Goal: Find specific page/section: Find specific page/section

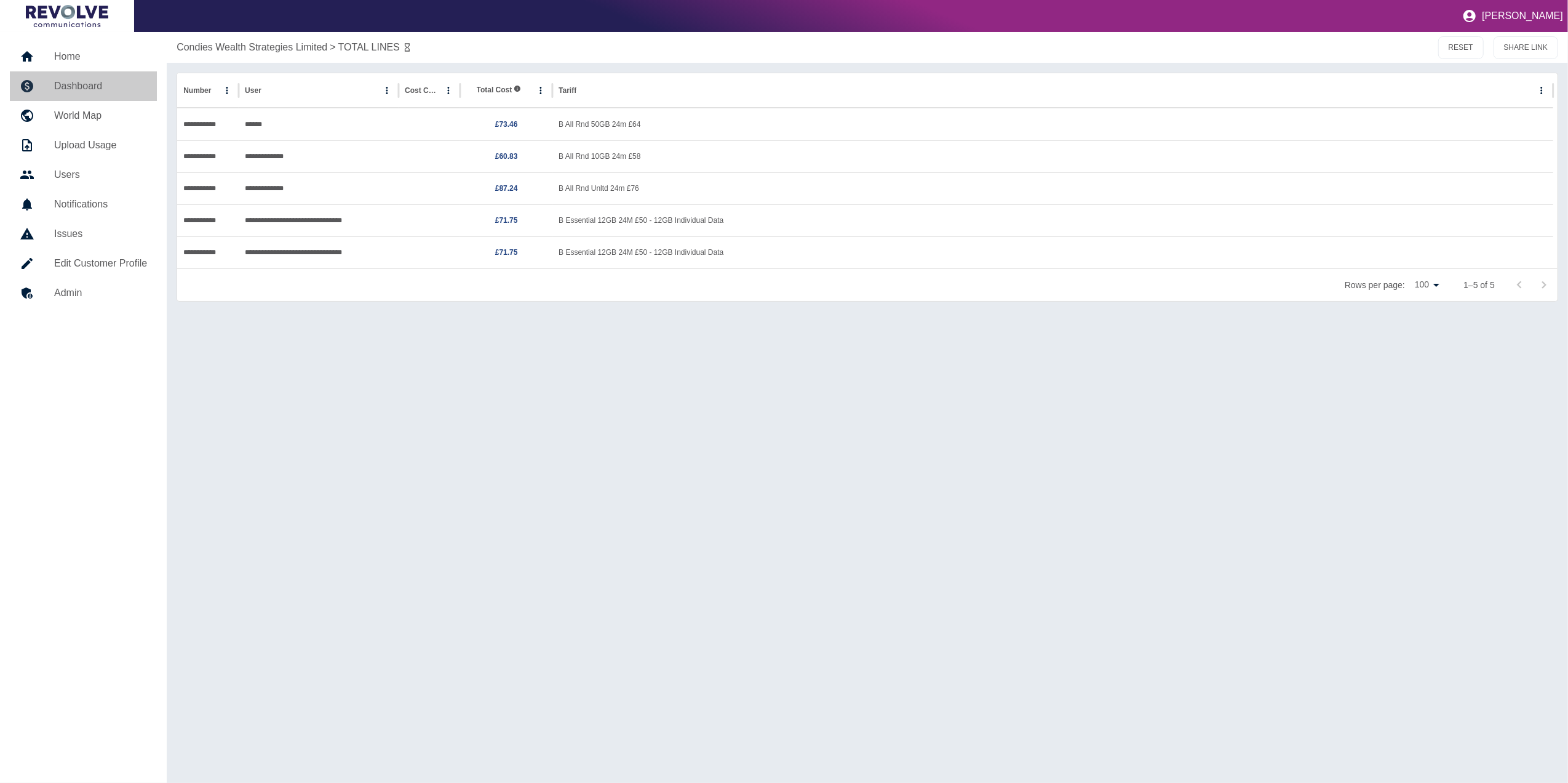
click at [125, 78] on link "Dashboard" at bounding box center [83, 86] width 147 height 29
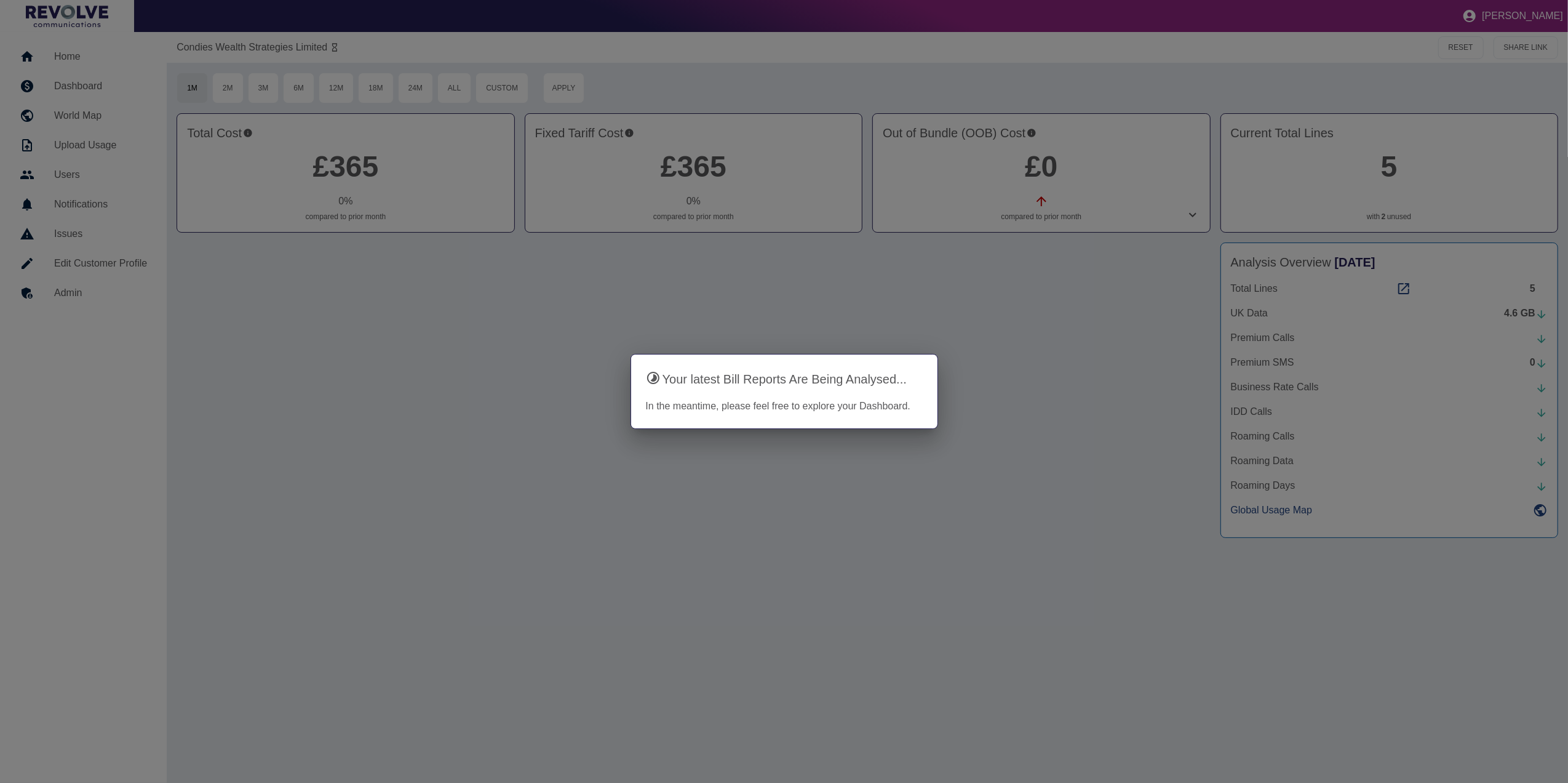
click at [286, 310] on div at bounding box center [784, 391] width 1568 height 783
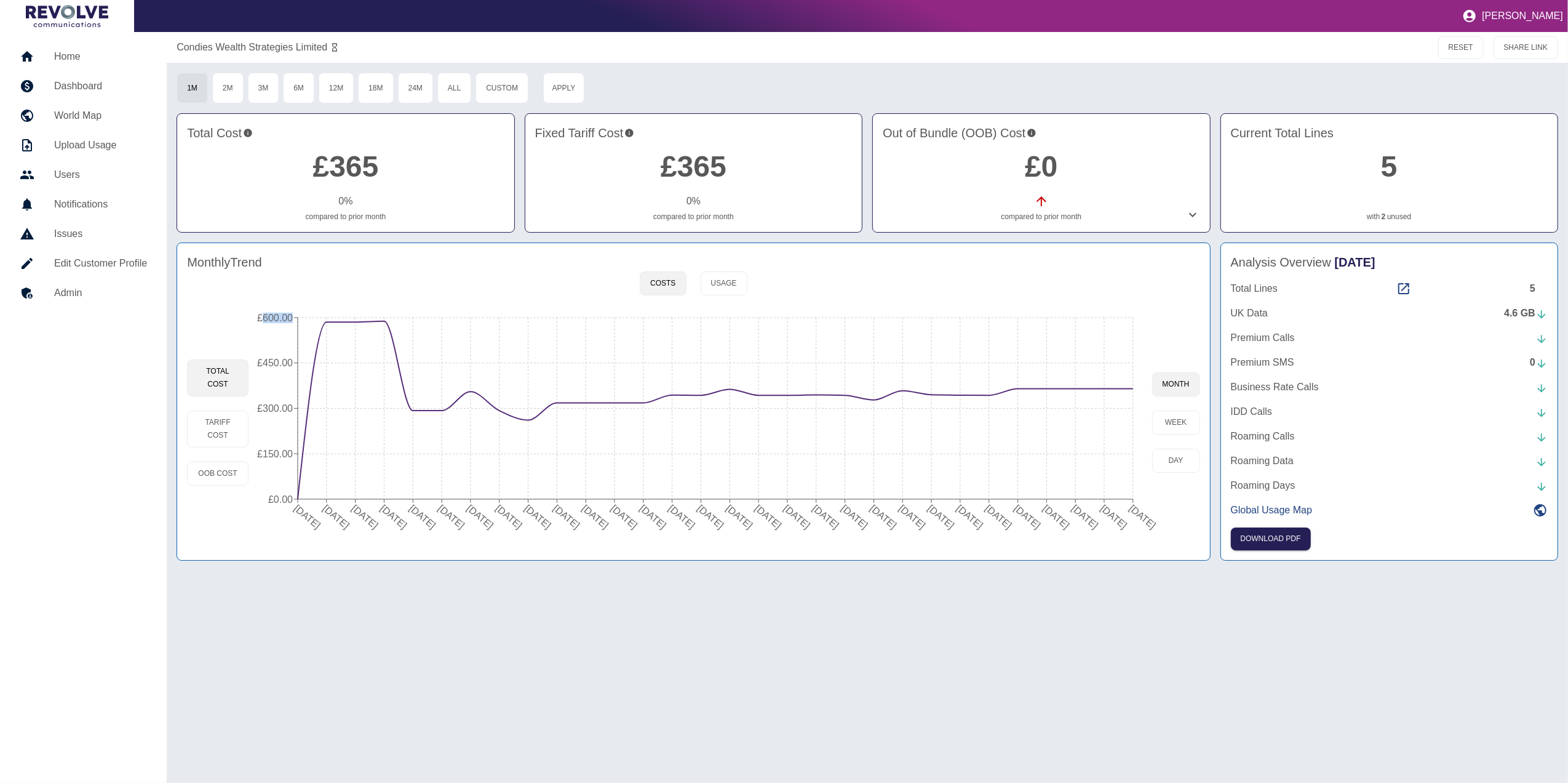
click at [286, 310] on icon "[DATE] [DATE] [DATE] [DATE] [DATE] [DATE] [DATE] [DATE] [DATE] [DATE] [DATE] [D…" at bounding box center [700, 422] width 903 height 234
click at [101, 65] on link "Home" at bounding box center [83, 56] width 147 height 29
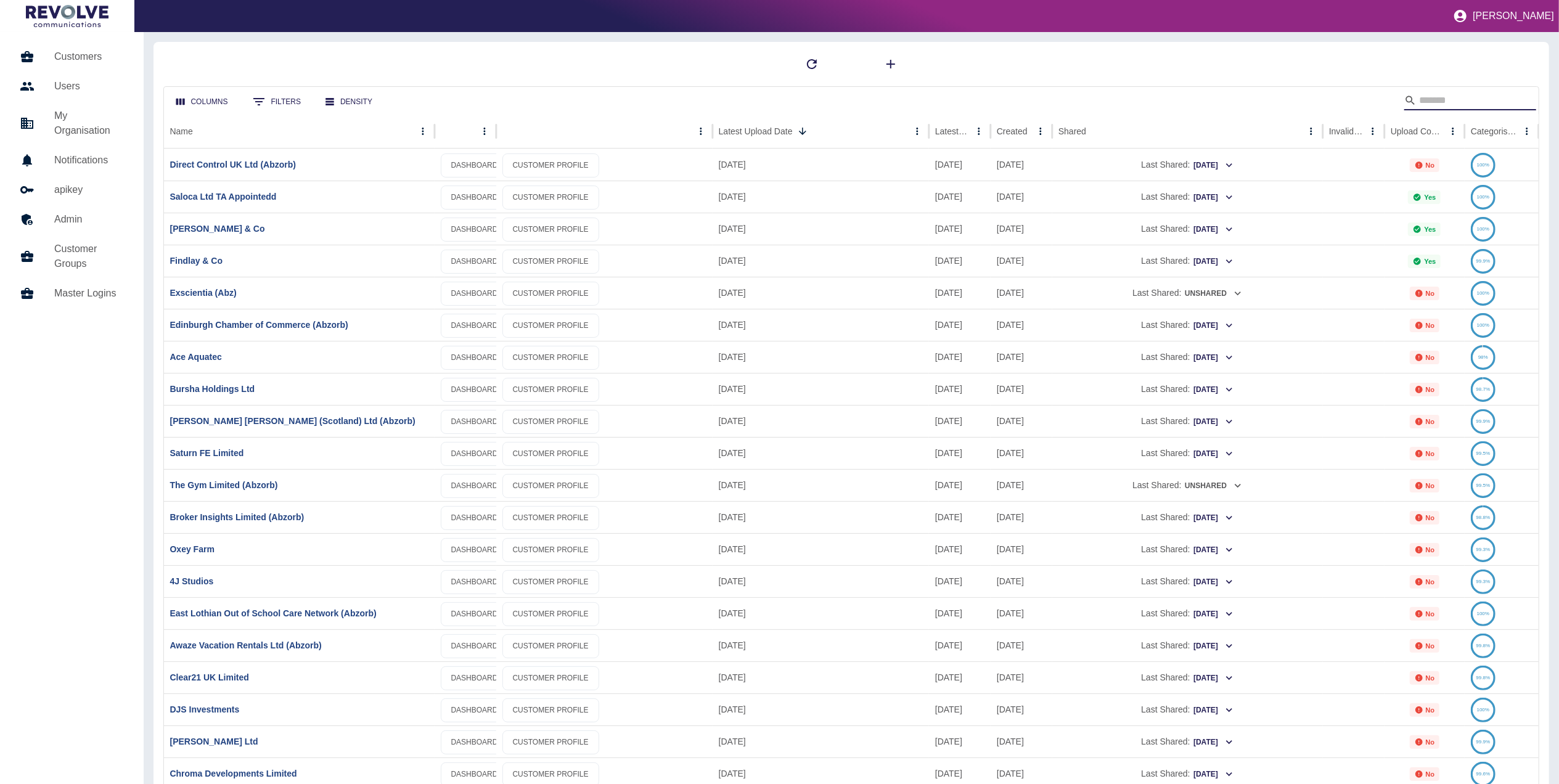
click at [1461, 99] on input "Search" at bounding box center [1468, 101] width 98 height 20
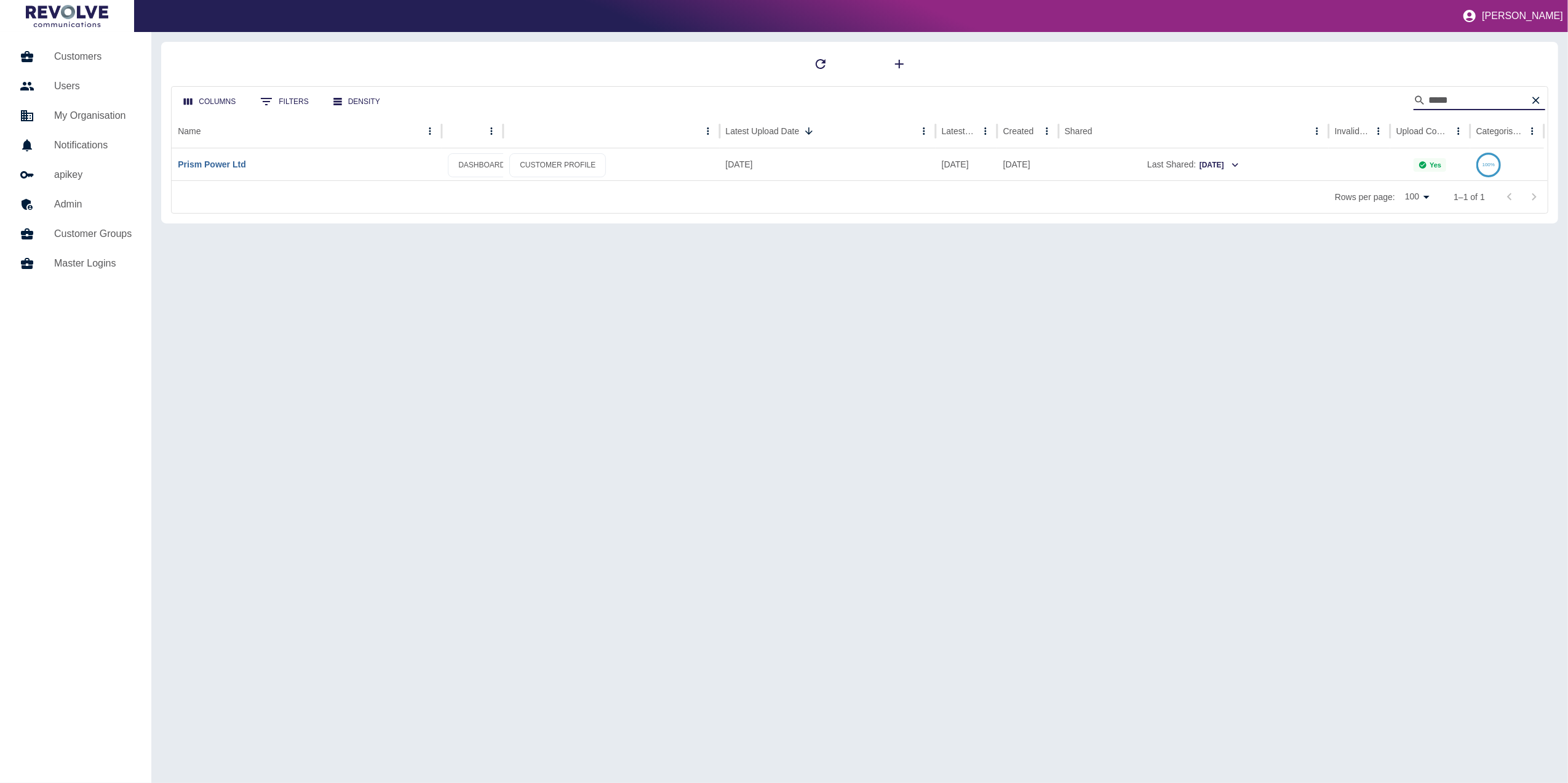
type input "*****"
click at [220, 163] on link "Prism Power Ltd" at bounding box center [212, 164] width 68 height 10
